Goal: Information Seeking & Learning: Learn about a topic

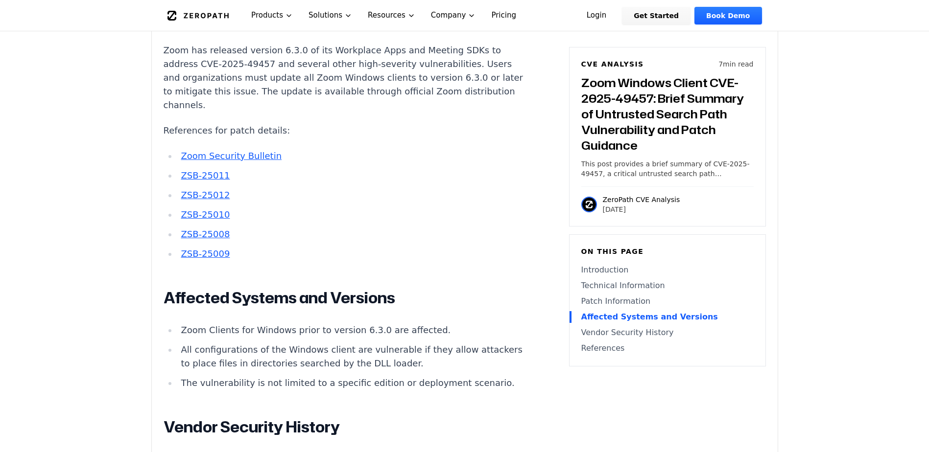
scroll to position [881, 0]
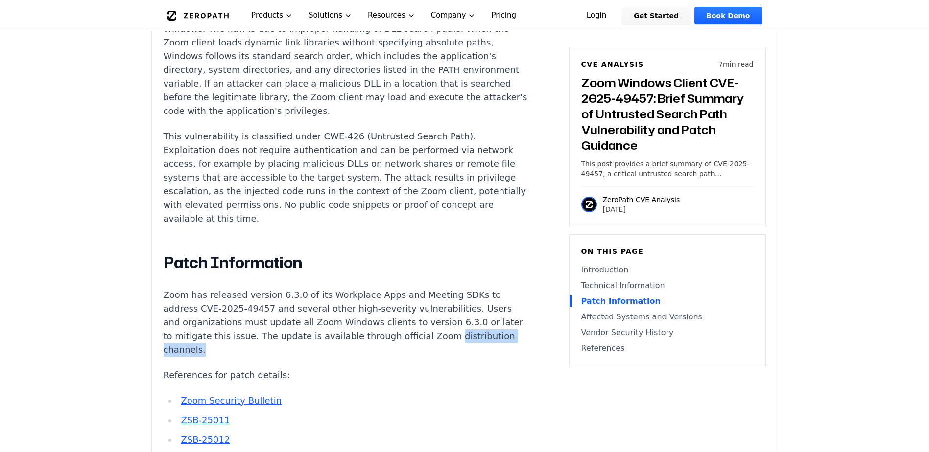
drag, startPoint x: 253, startPoint y: 321, endPoint x: 165, endPoint y: 329, distance: 88.4
click at [165, 329] on p "Zoom has released version 6.3.0 of its Workplace Apps and Meeting SDKs to addre…" at bounding box center [346, 322] width 364 height 69
drag, startPoint x: 165, startPoint y: 329, endPoint x: 258, endPoint y: 334, distance: 93.2
click at [258, 334] on div "Introduction Privilege escalation attacks against video conferencing platforms …" at bounding box center [346, 437] width 364 height 1191
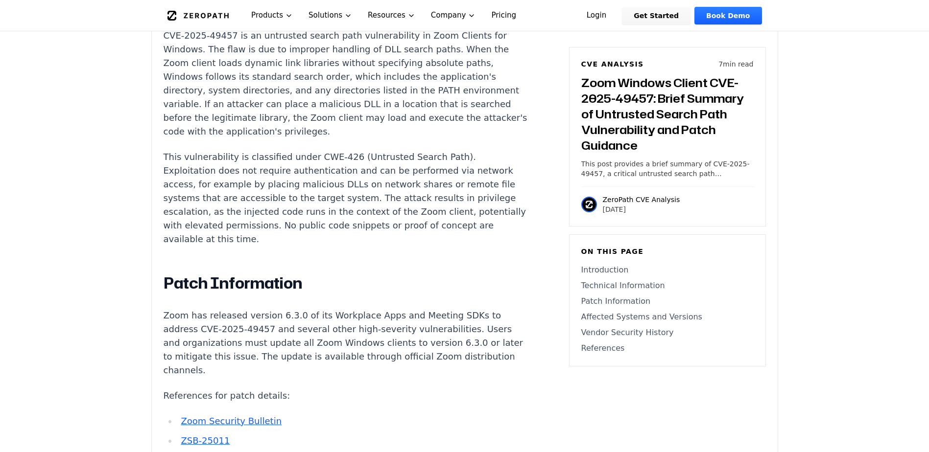
scroll to position [588, 0]
